Goal: Information Seeking & Learning: Understand process/instructions

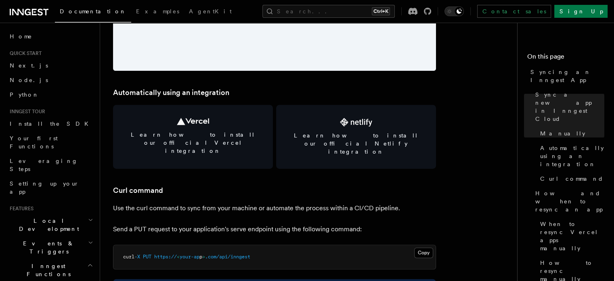
scroll to position [1074, 0]
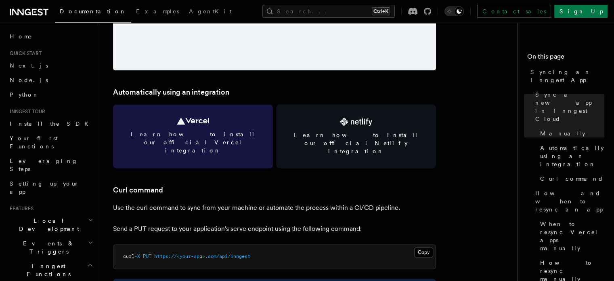
click at [219, 135] on span "Learn how to install our official Vercel integration" at bounding box center [193, 142] width 141 height 24
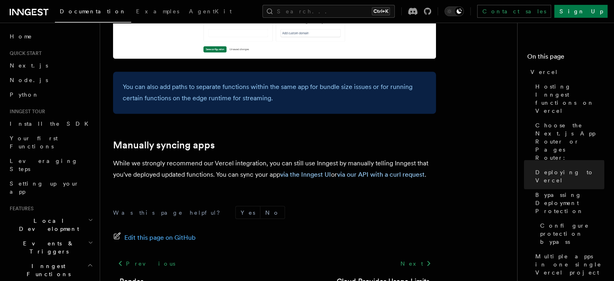
scroll to position [1415, 0]
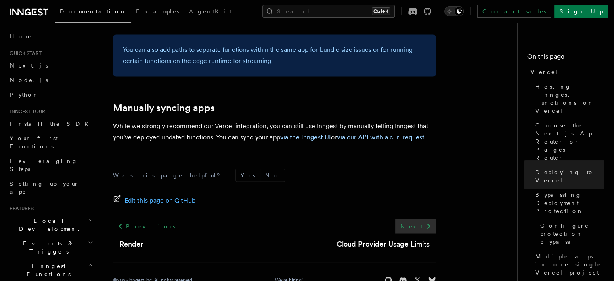
click at [430, 221] on icon at bounding box center [429, 226] width 10 height 10
